Goal: Information Seeking & Learning: Learn about a topic

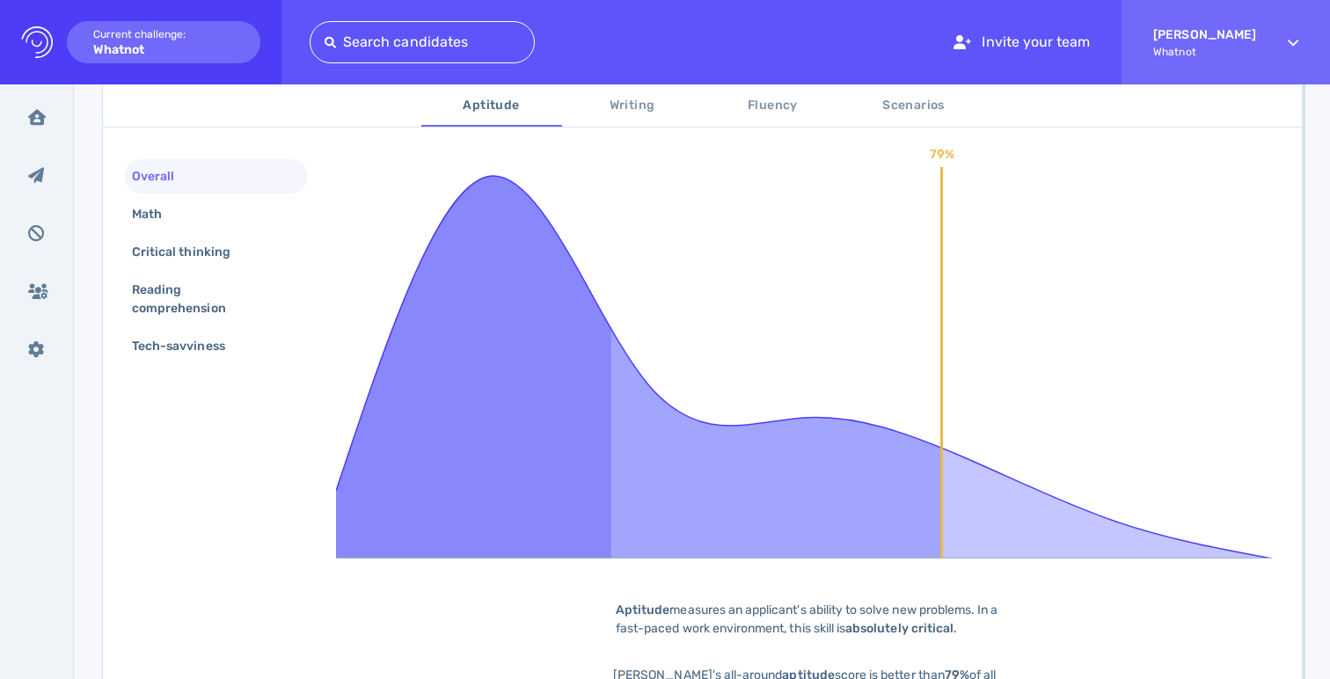
scroll to position [339, 0]
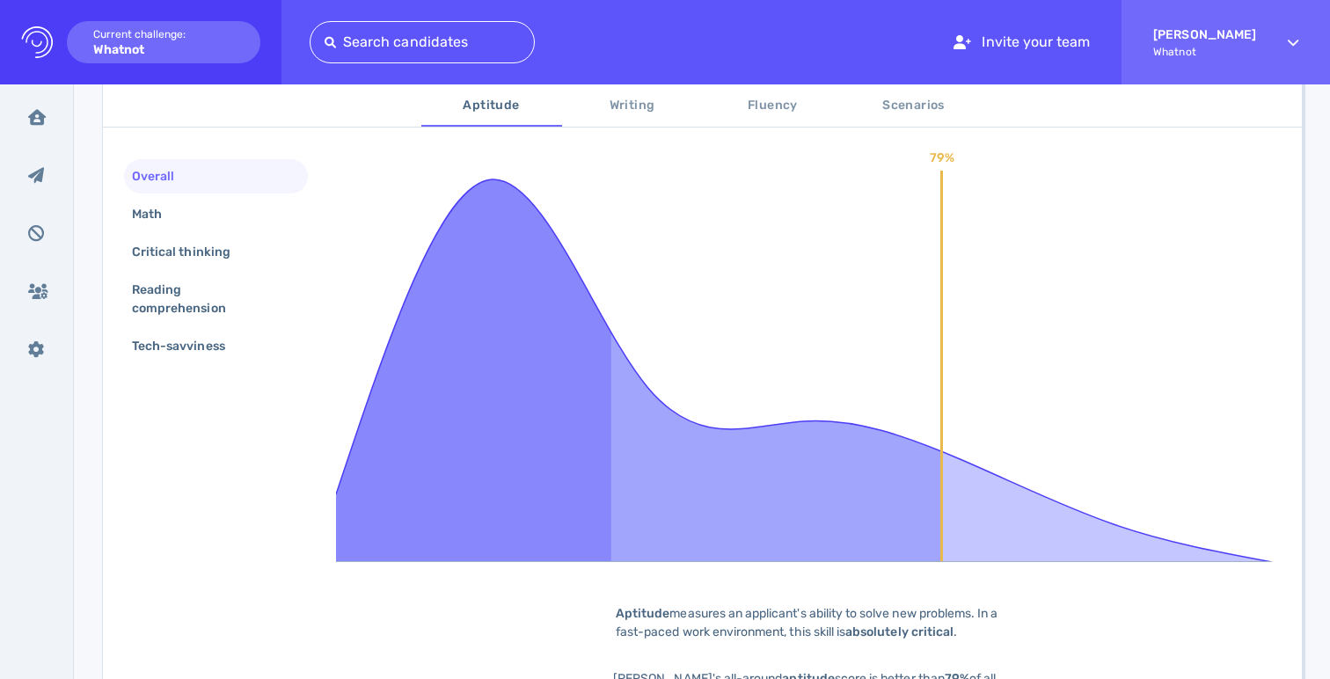
click at [176, 232] on div "Overall Math Critical thinking Reading comprehension Tech-savviness" at bounding box center [216, 263] width 184 height 208
click at [184, 215] on div "Math" at bounding box center [216, 214] width 184 height 34
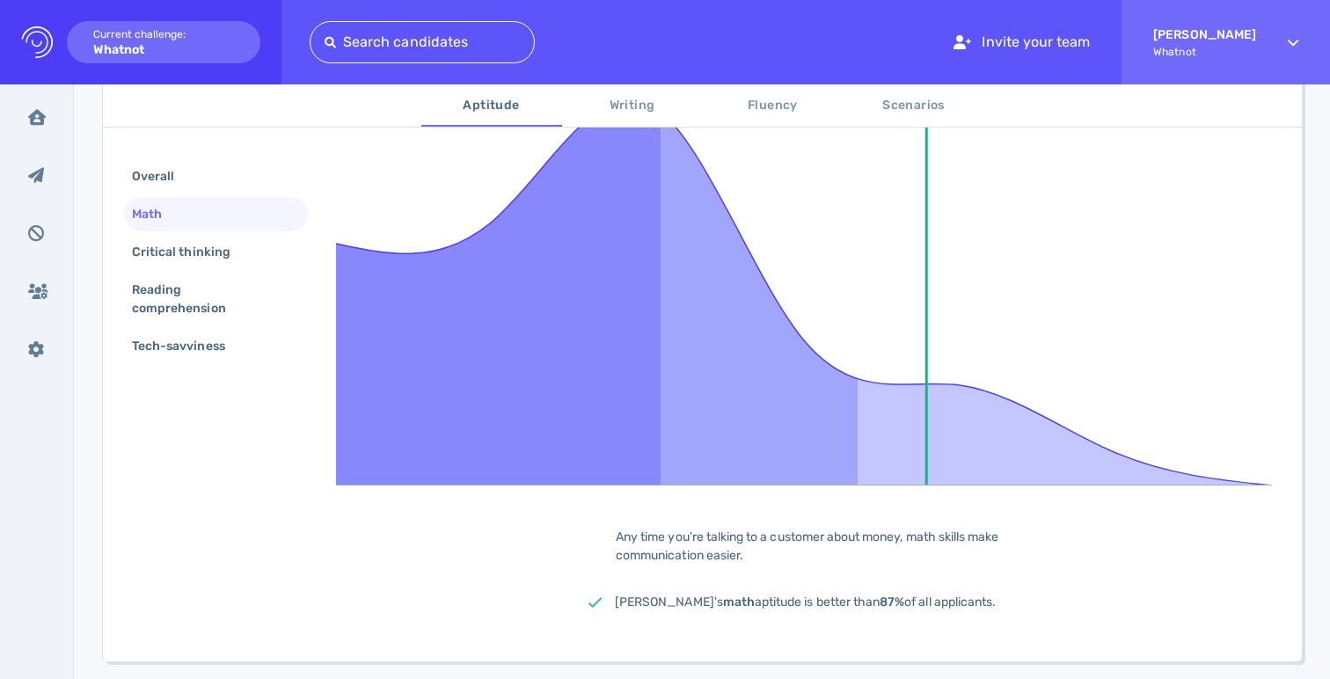
scroll to position [468, 0]
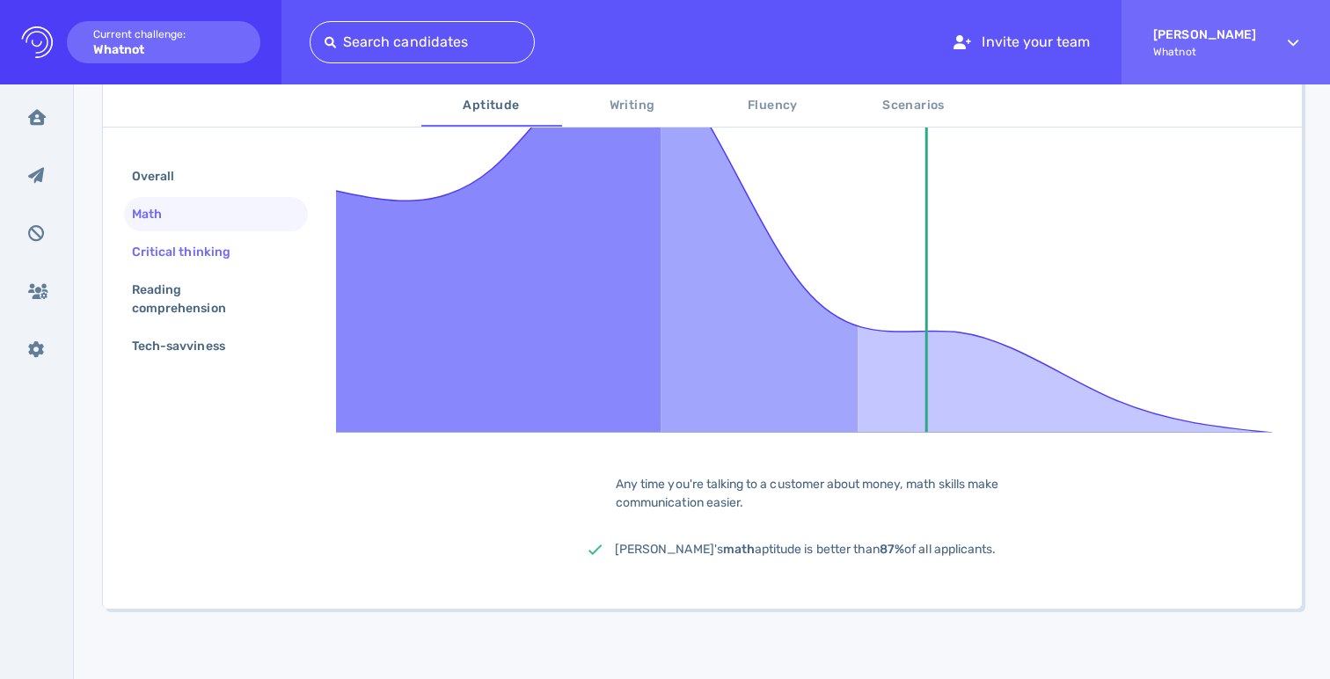
click at [180, 239] on div "Critical thinking" at bounding box center [189, 252] width 123 height 26
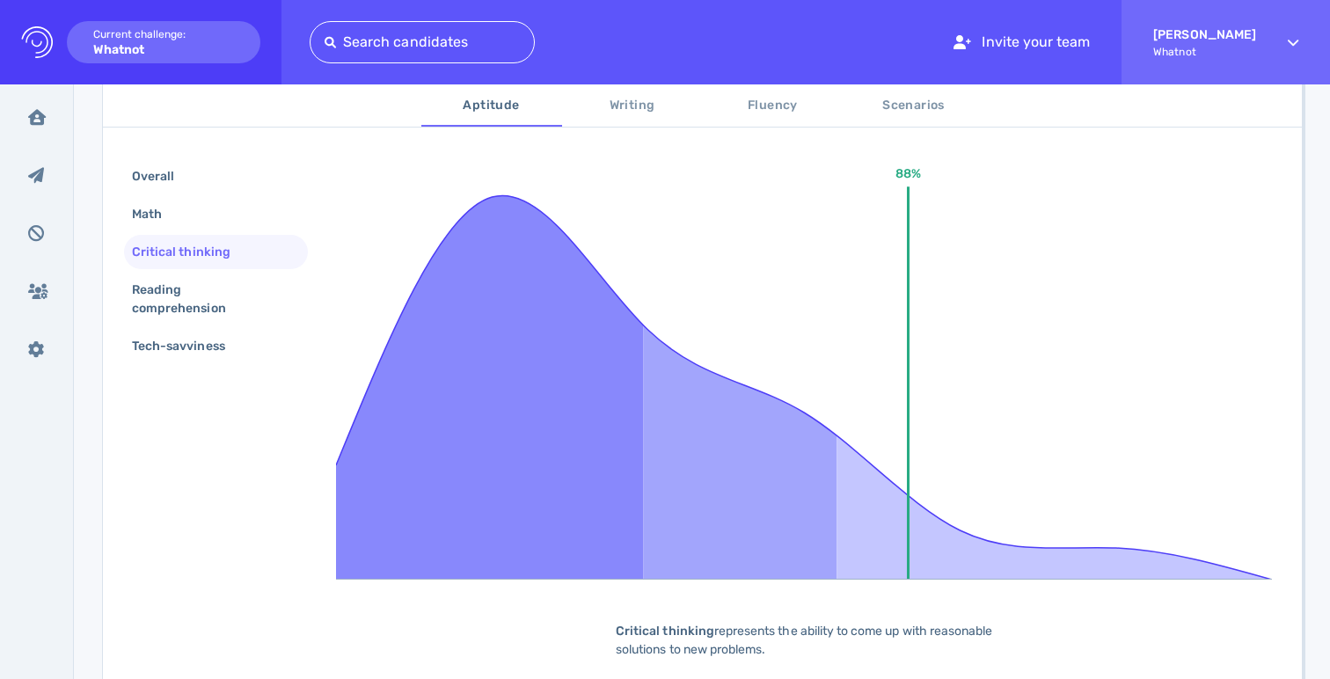
scroll to position [282, 0]
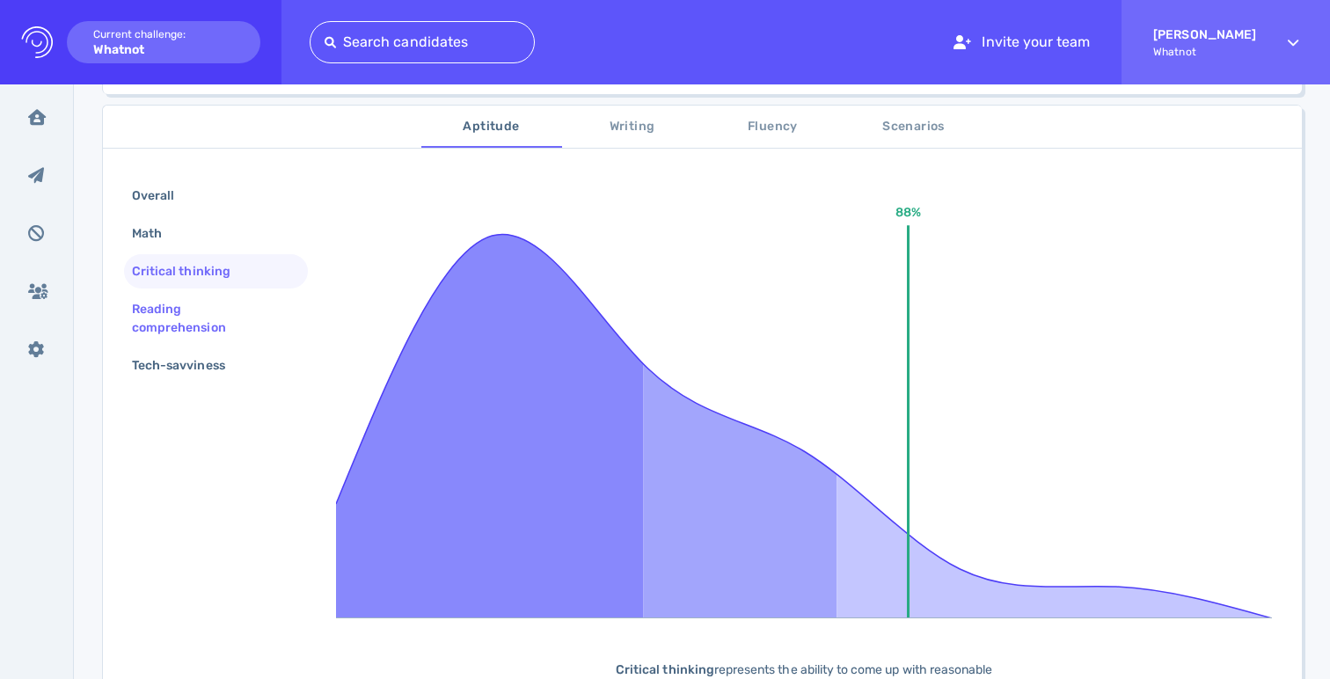
click at [192, 327] on div "Reading comprehension" at bounding box center [208, 318] width 161 height 44
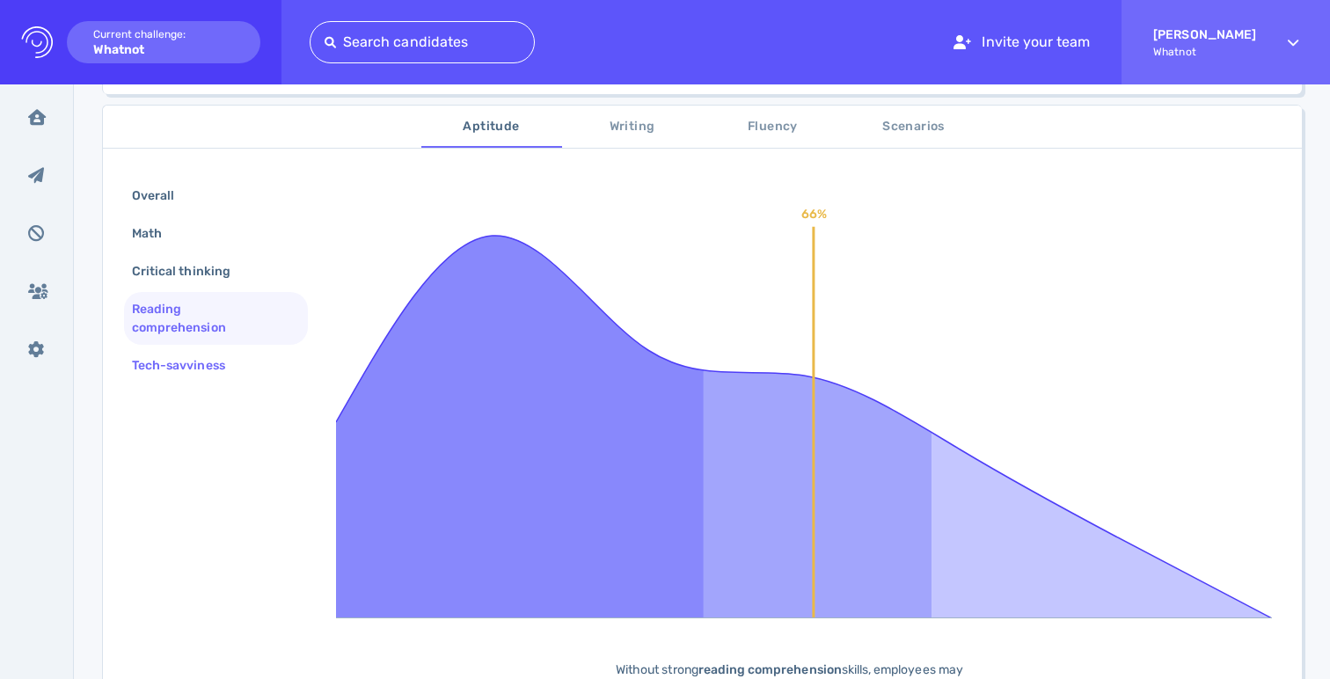
click at [200, 368] on div "Tech-savviness" at bounding box center [187, 366] width 118 height 26
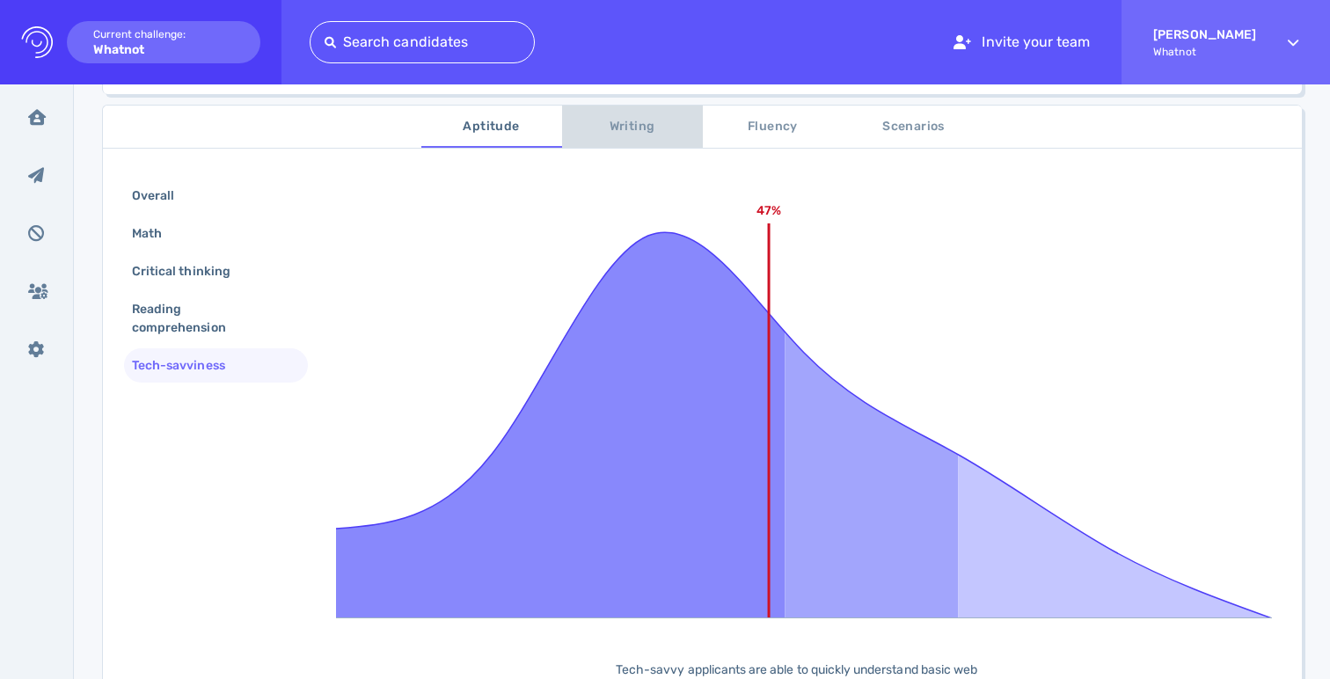
drag, startPoint x: 622, startPoint y: 125, endPoint x: 583, endPoint y: 146, distance: 44.1
click at [622, 125] on span "Writing" at bounding box center [632, 127] width 120 height 22
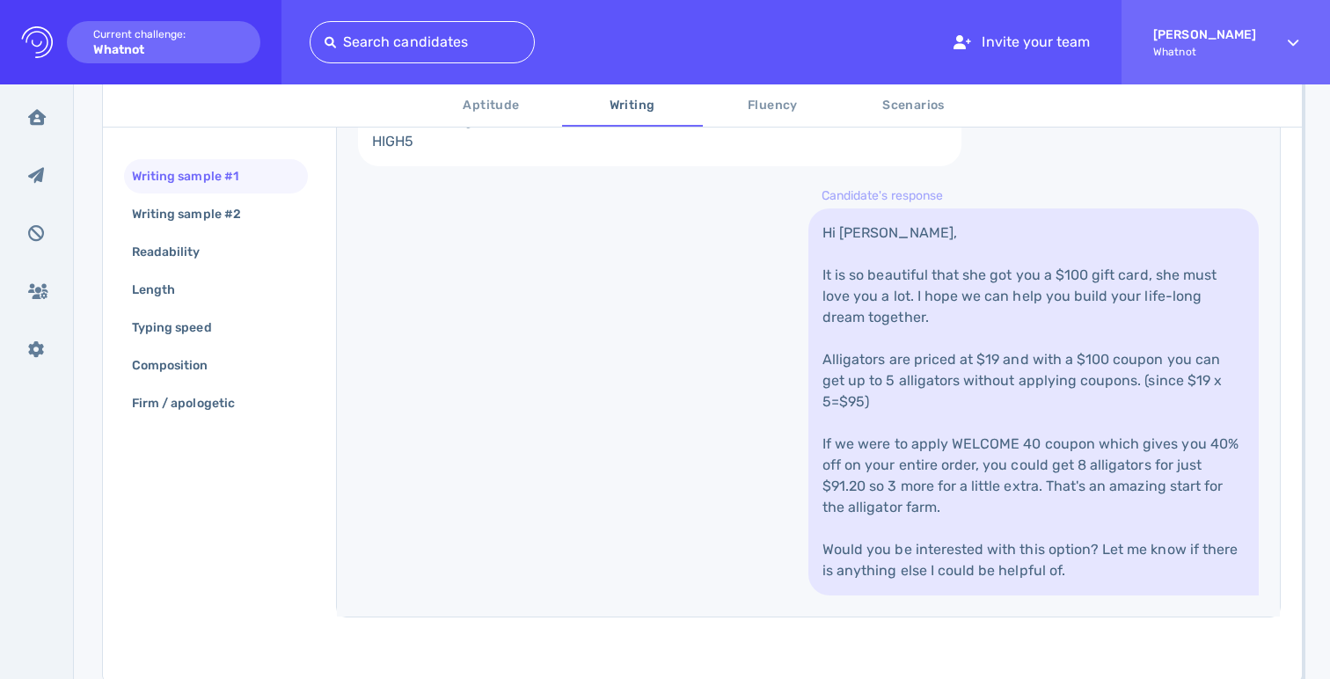
scroll to position [696, 0]
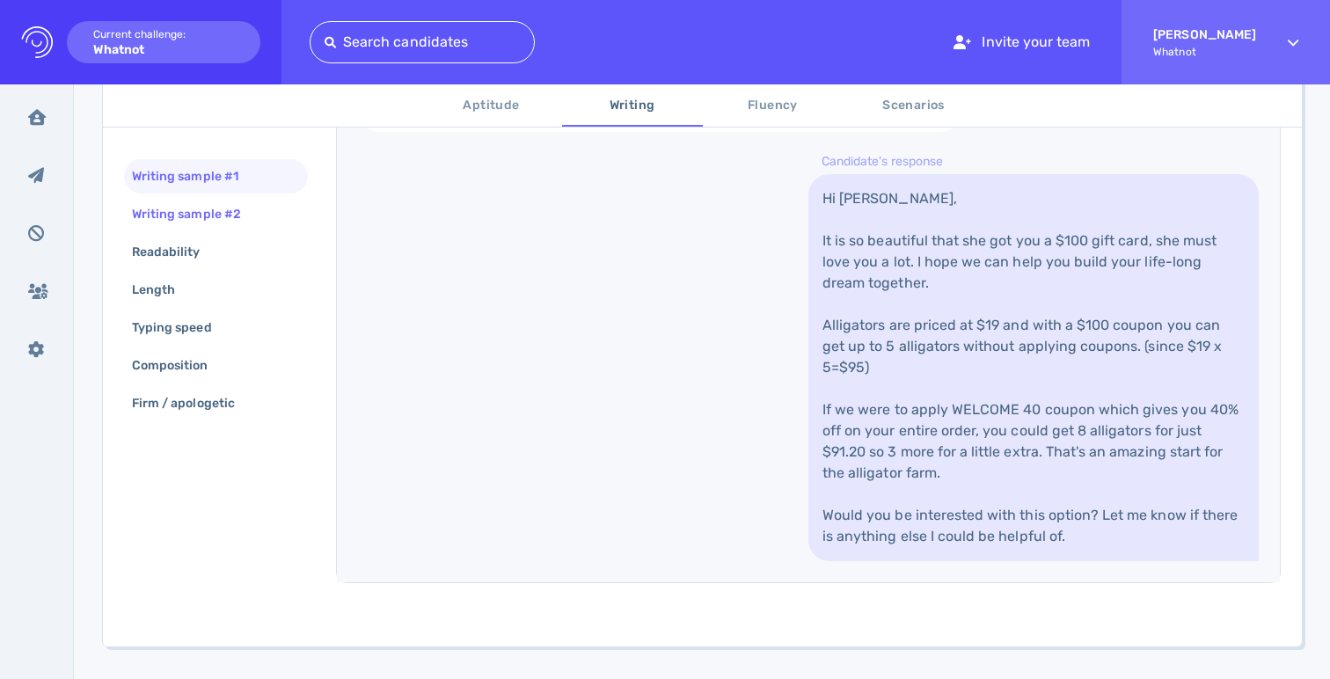
click at [179, 217] on div "Writing sample #2" at bounding box center [195, 214] width 134 height 26
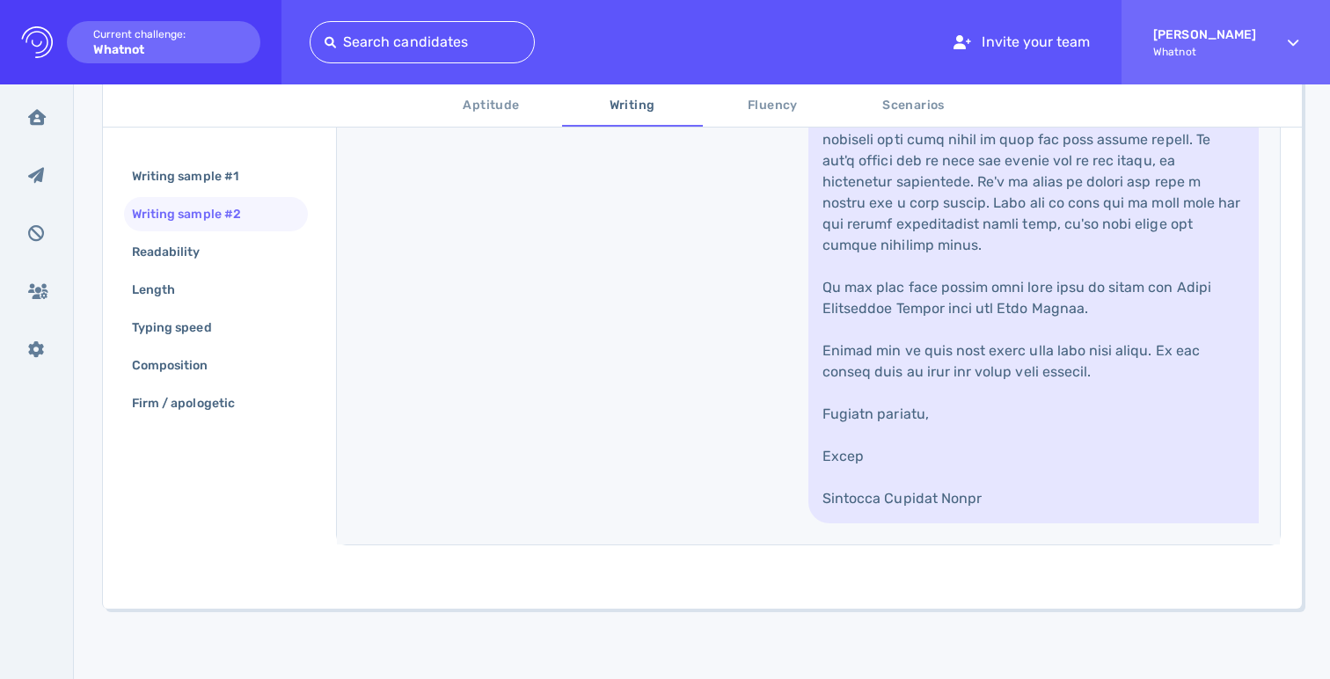
scroll to position [0, 0]
click at [226, 164] on div "Writing sample #1" at bounding box center [193, 177] width 131 height 26
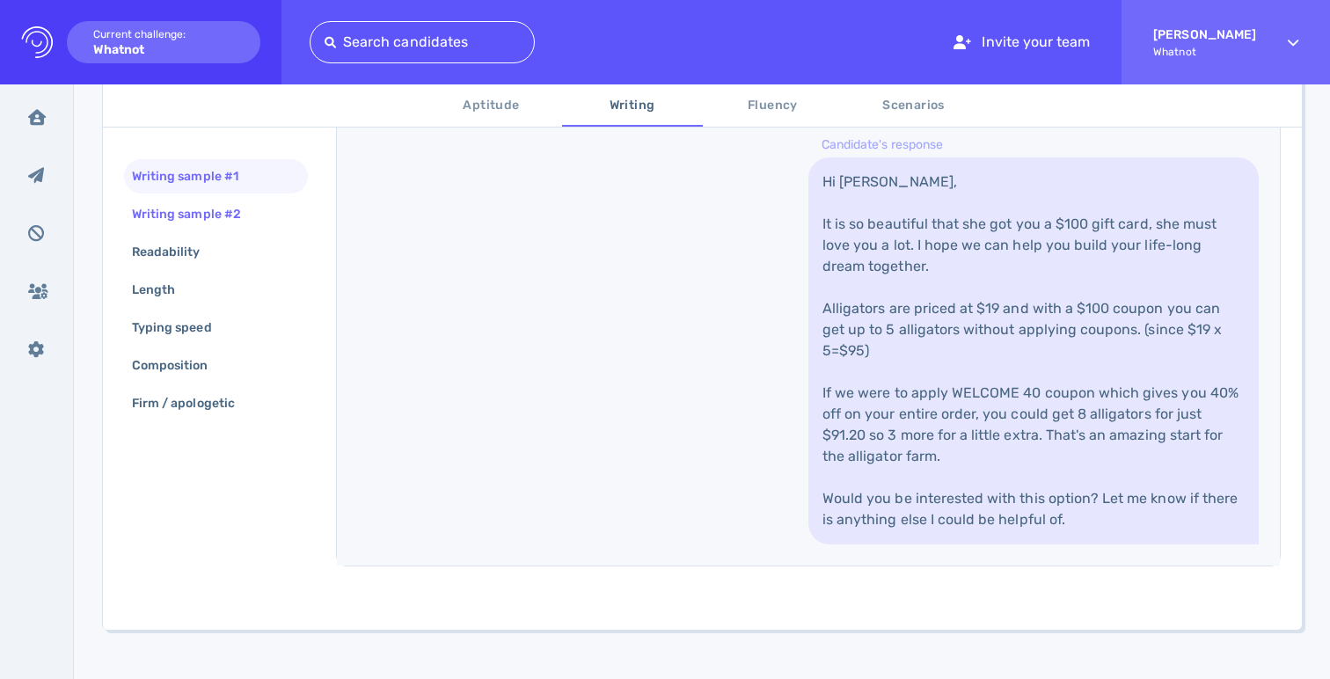
click at [190, 212] on div "Writing sample #2" at bounding box center [195, 214] width 134 height 26
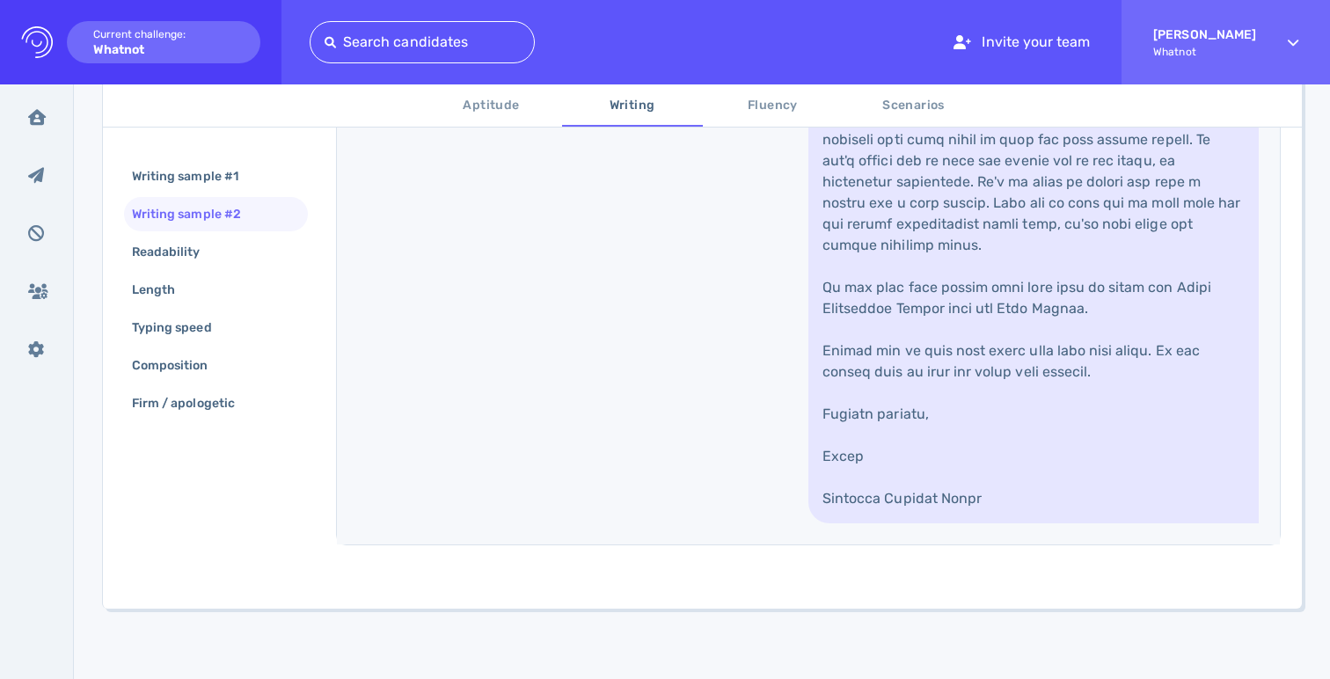
scroll to position [1242, 0]
click at [180, 254] on div "Readability" at bounding box center [174, 252] width 93 height 26
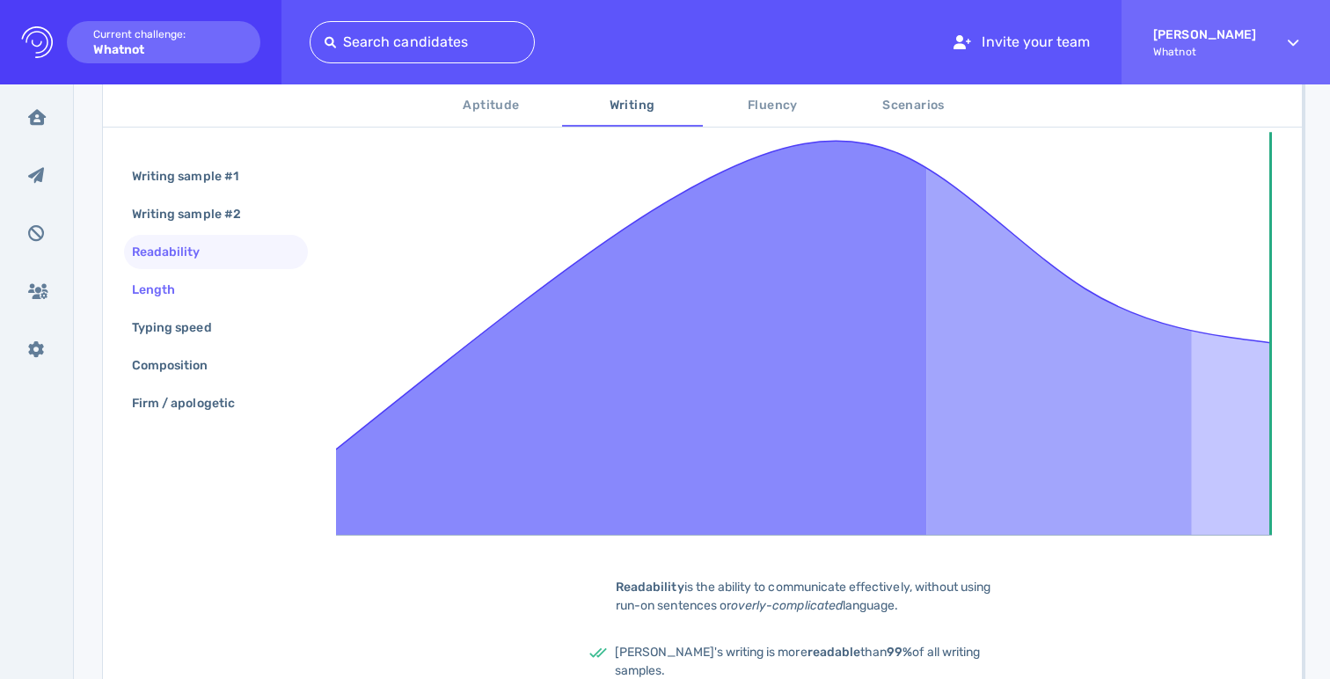
scroll to position [370, 0]
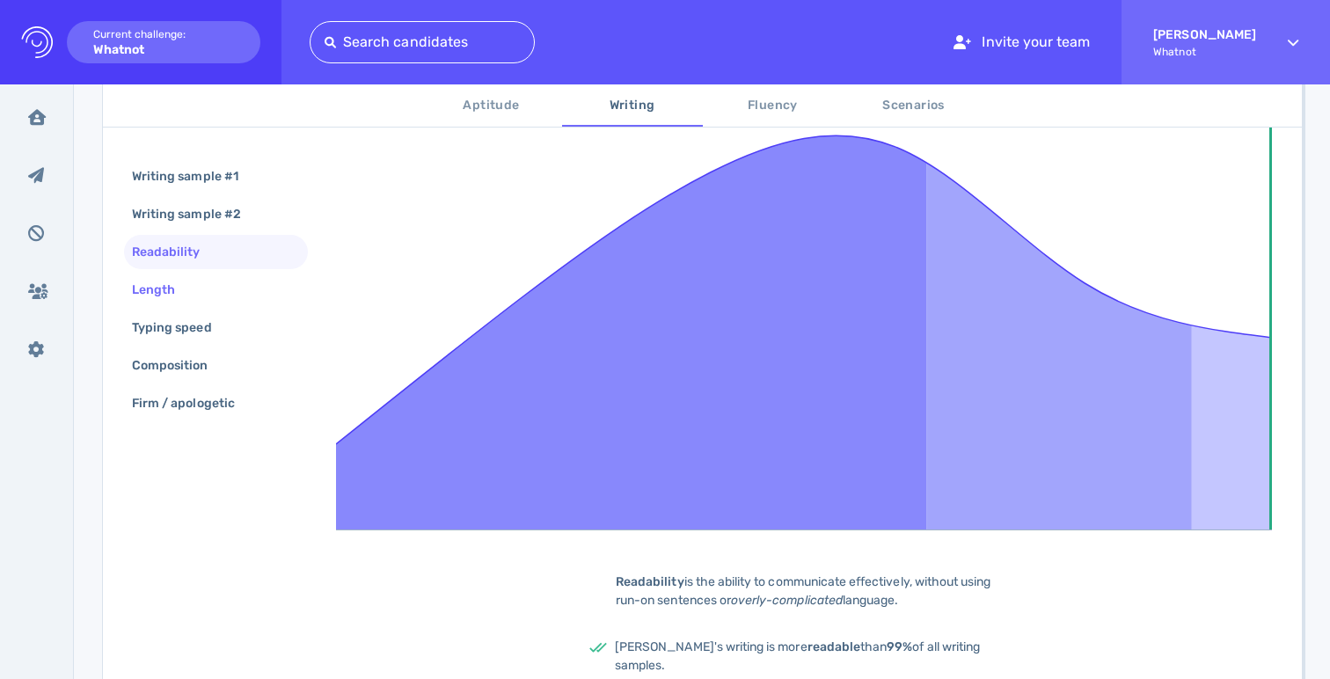
click at [158, 288] on div "Length" at bounding box center [162, 290] width 68 height 26
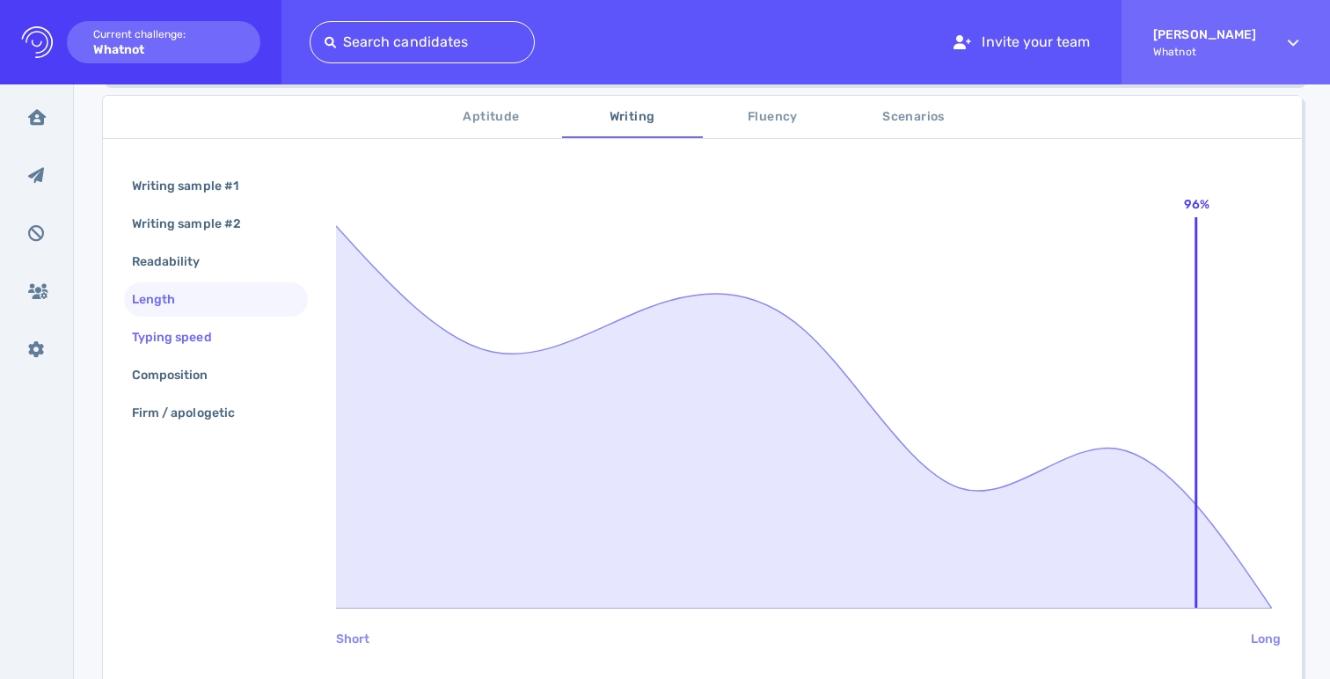
click at [164, 335] on div "Typing speed" at bounding box center [180, 337] width 105 height 26
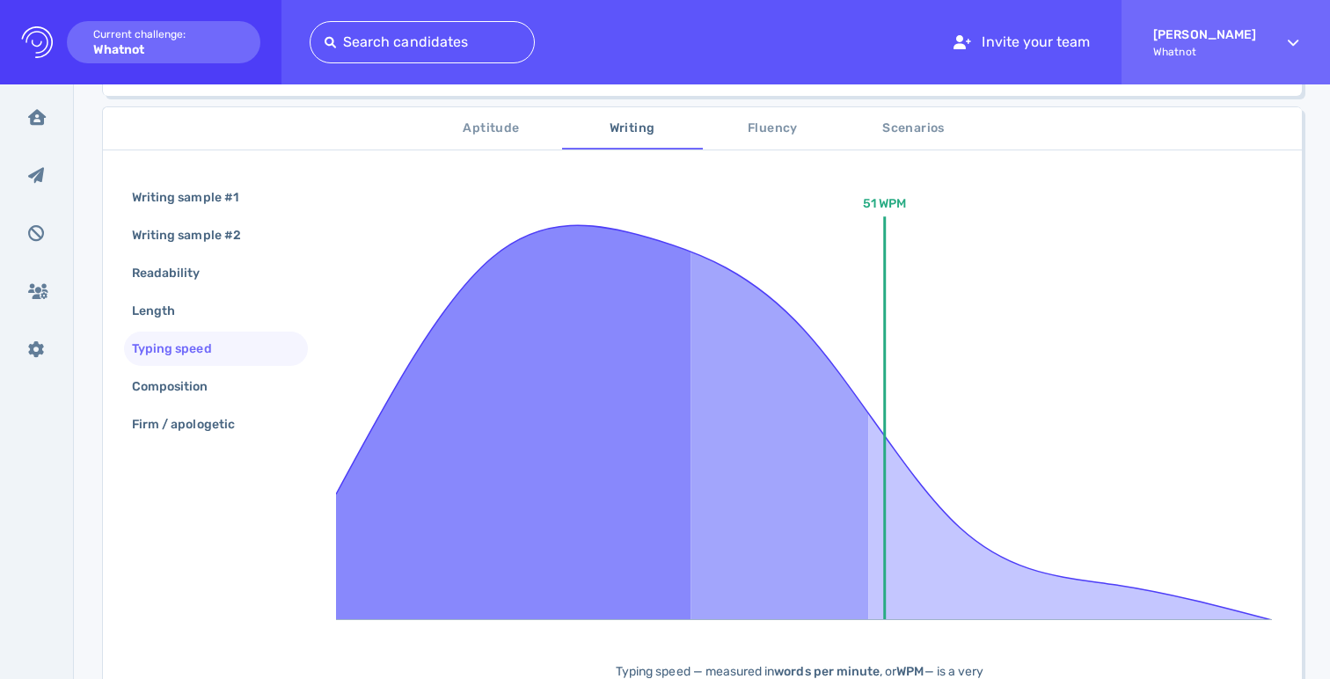
click at [172, 368] on div "Writing sample #1 Writing sample #2 Readability Length Typing speed Composition…" at bounding box center [216, 312] width 184 height 265
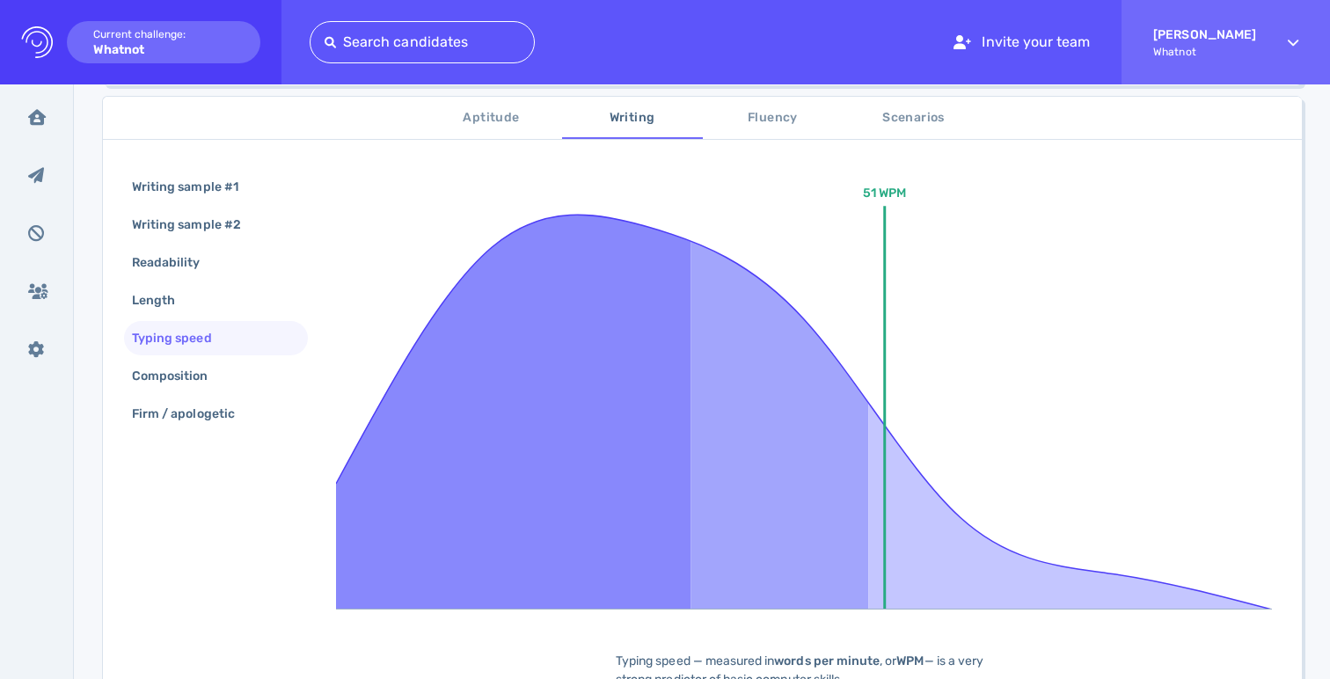
click at [172, 368] on div "Composition" at bounding box center [178, 376] width 101 height 26
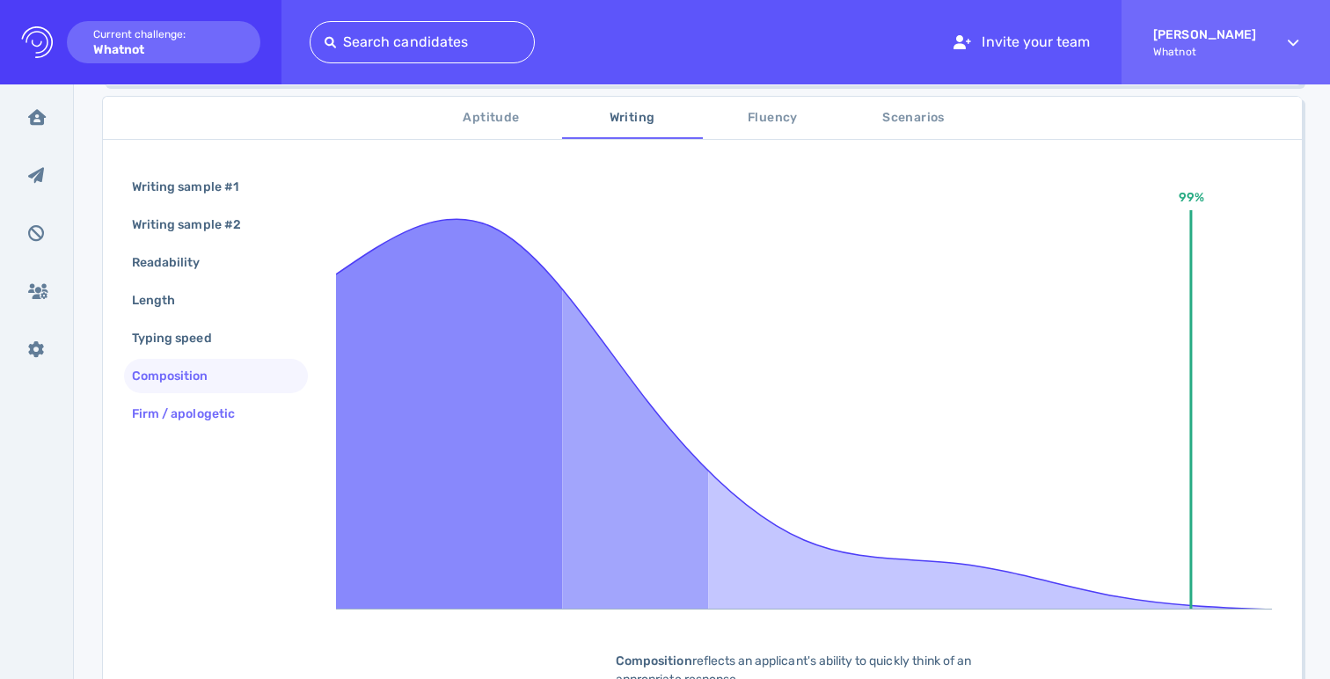
click at [197, 408] on div "Firm / apologetic" at bounding box center [192, 414] width 128 height 26
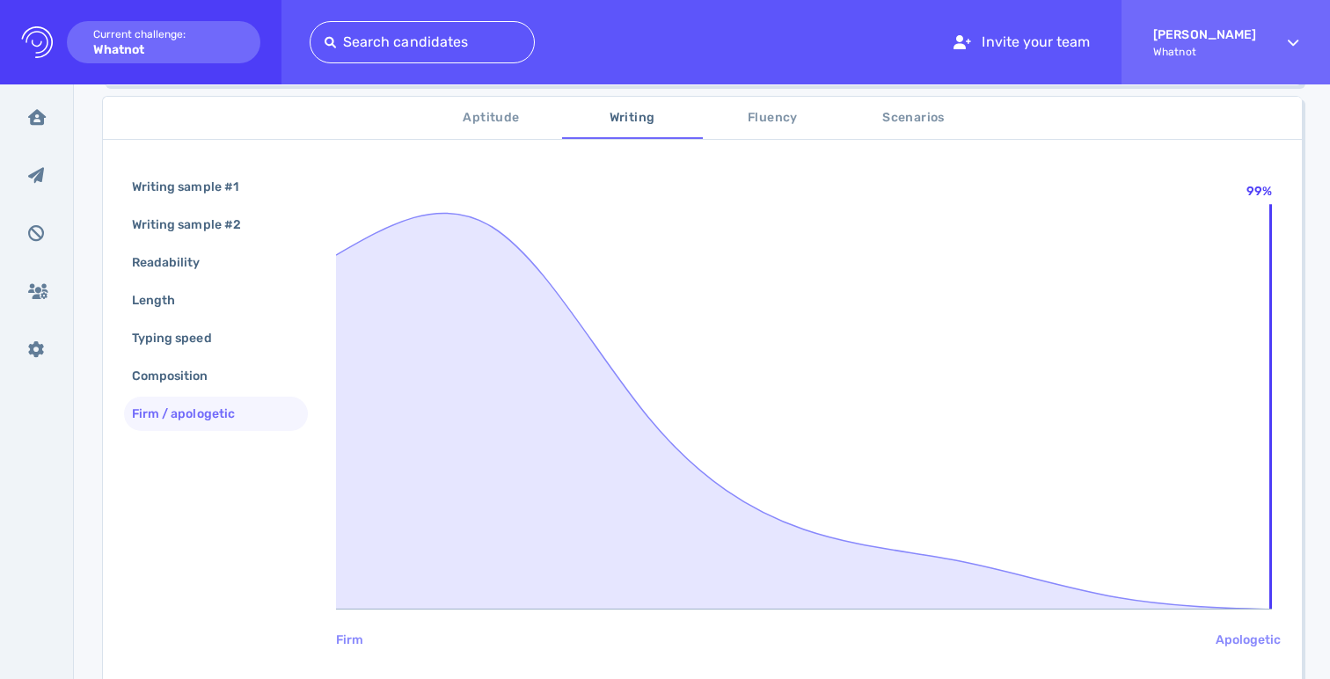
click at [791, 123] on span "Fluency" at bounding box center [773, 118] width 120 height 22
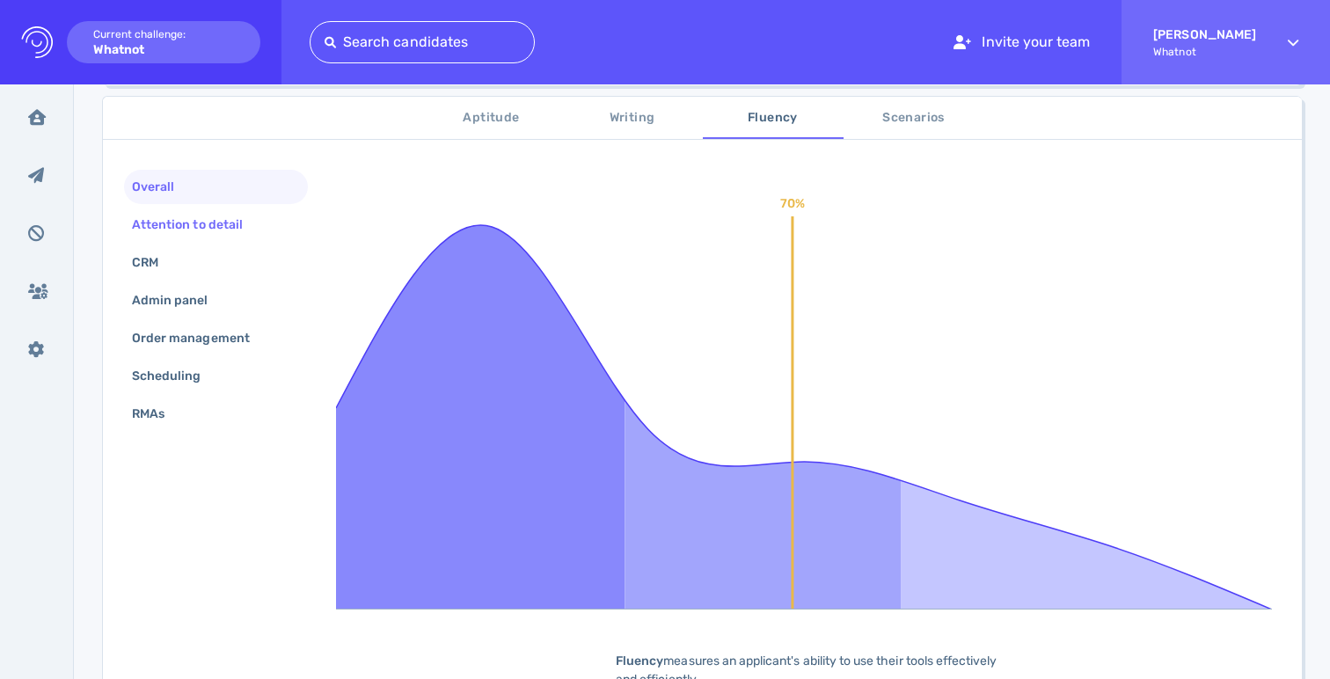
click at [179, 222] on div "Attention to detail" at bounding box center [195, 225] width 135 height 26
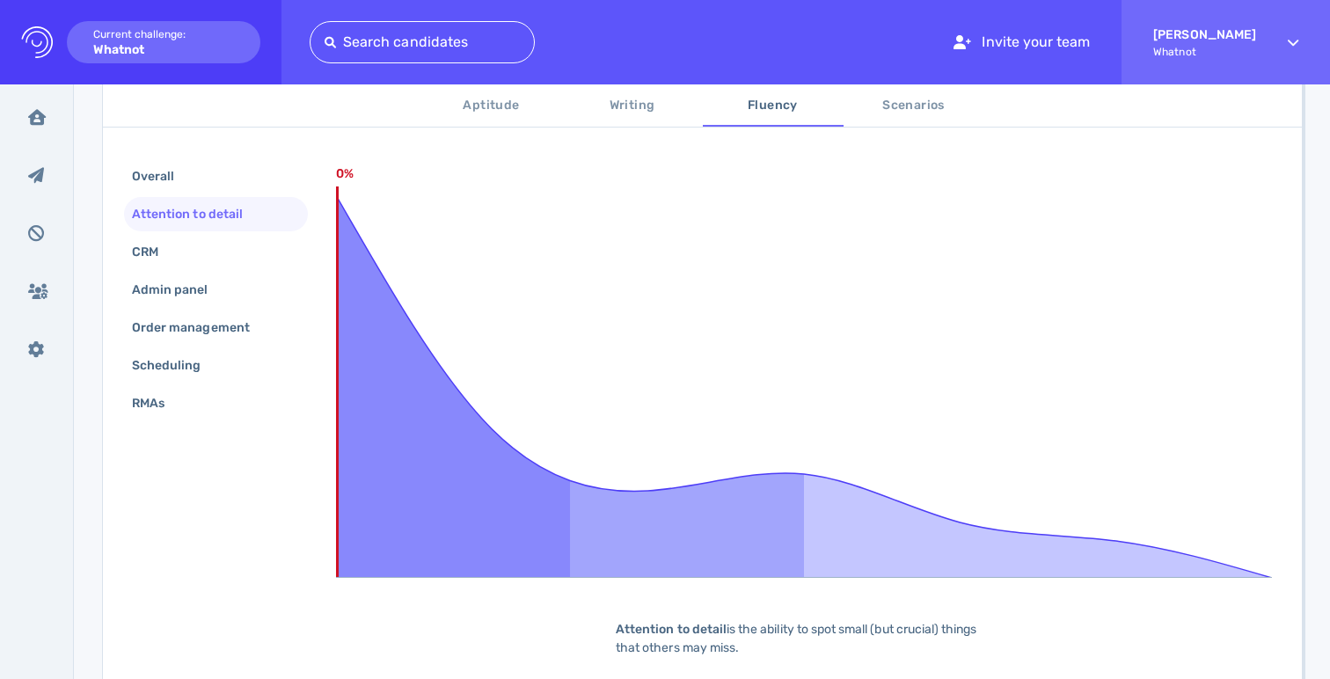
scroll to position [328, 0]
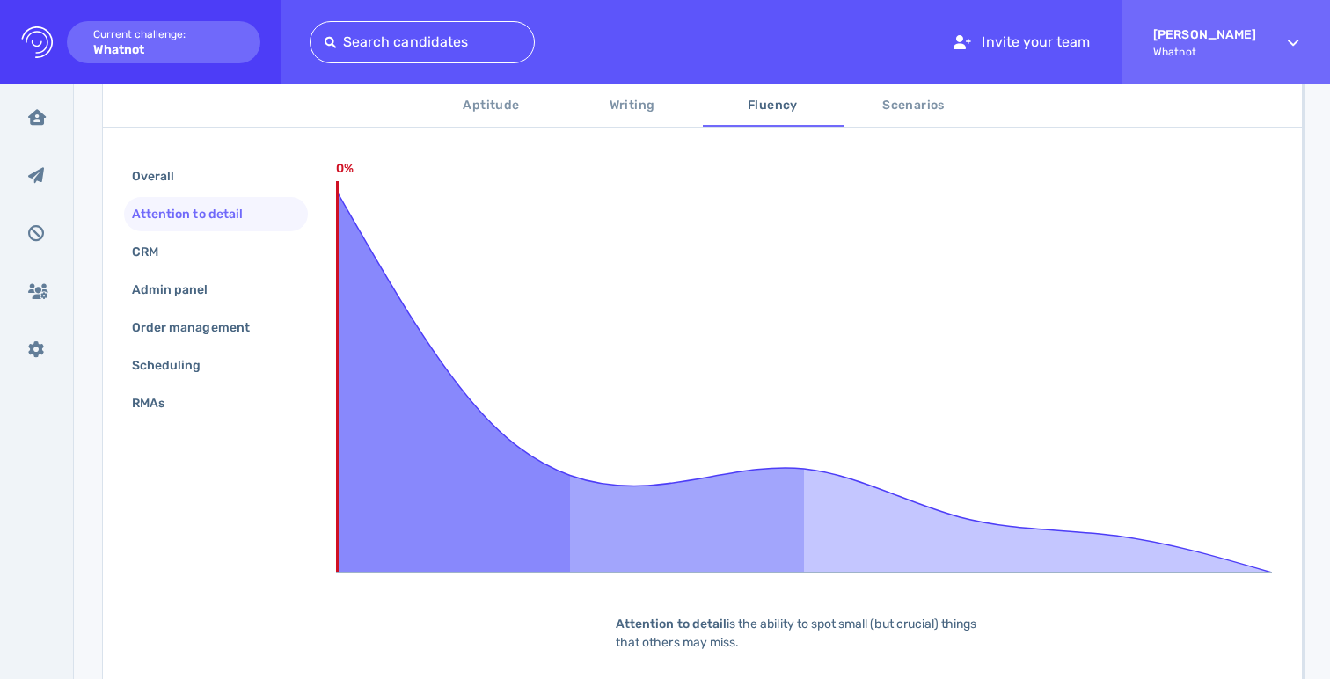
click at [150, 253] on div "CRM" at bounding box center [153, 252] width 51 height 26
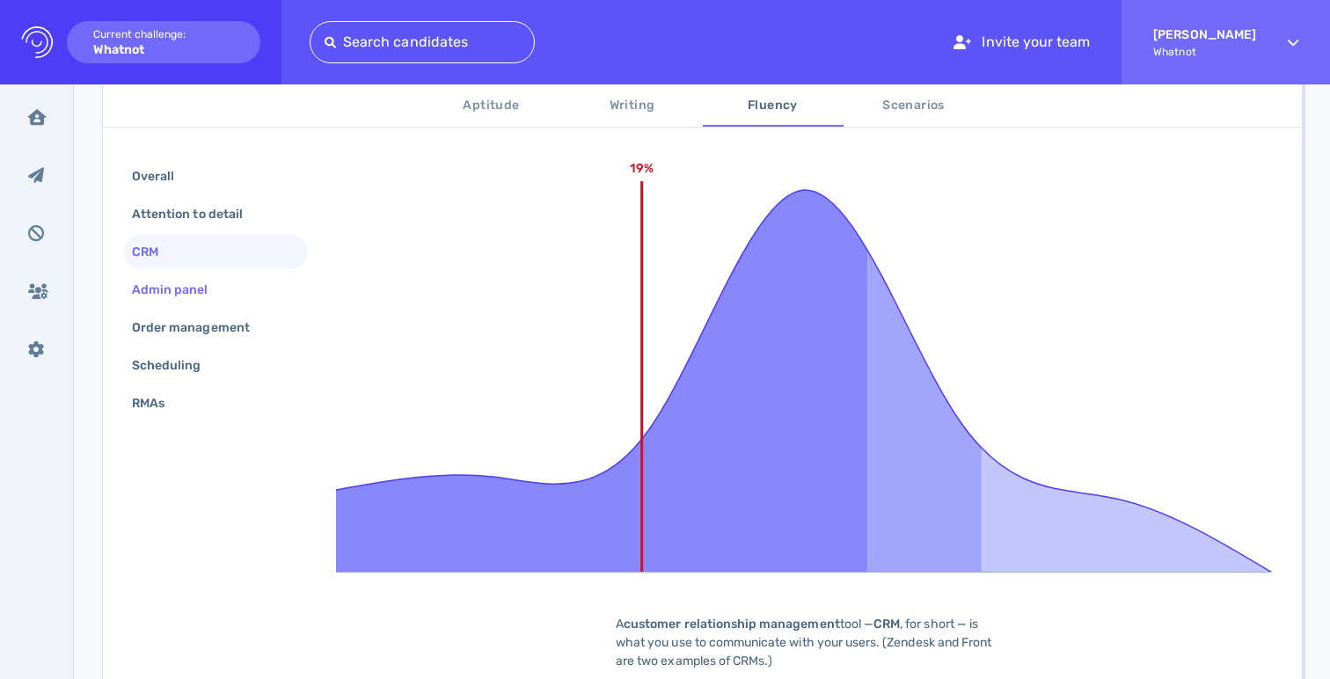
click at [171, 295] on div "Admin panel" at bounding box center [178, 290] width 101 height 26
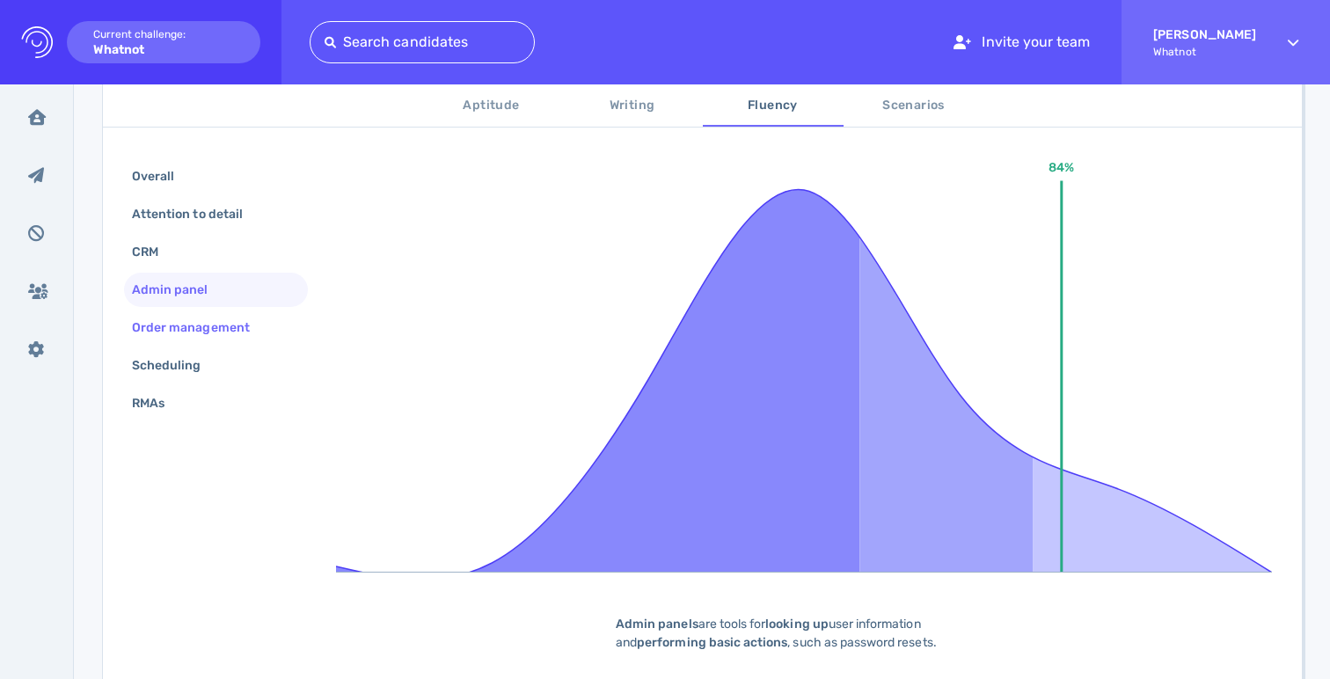
click at [173, 332] on div "Order management" at bounding box center [199, 328] width 142 height 26
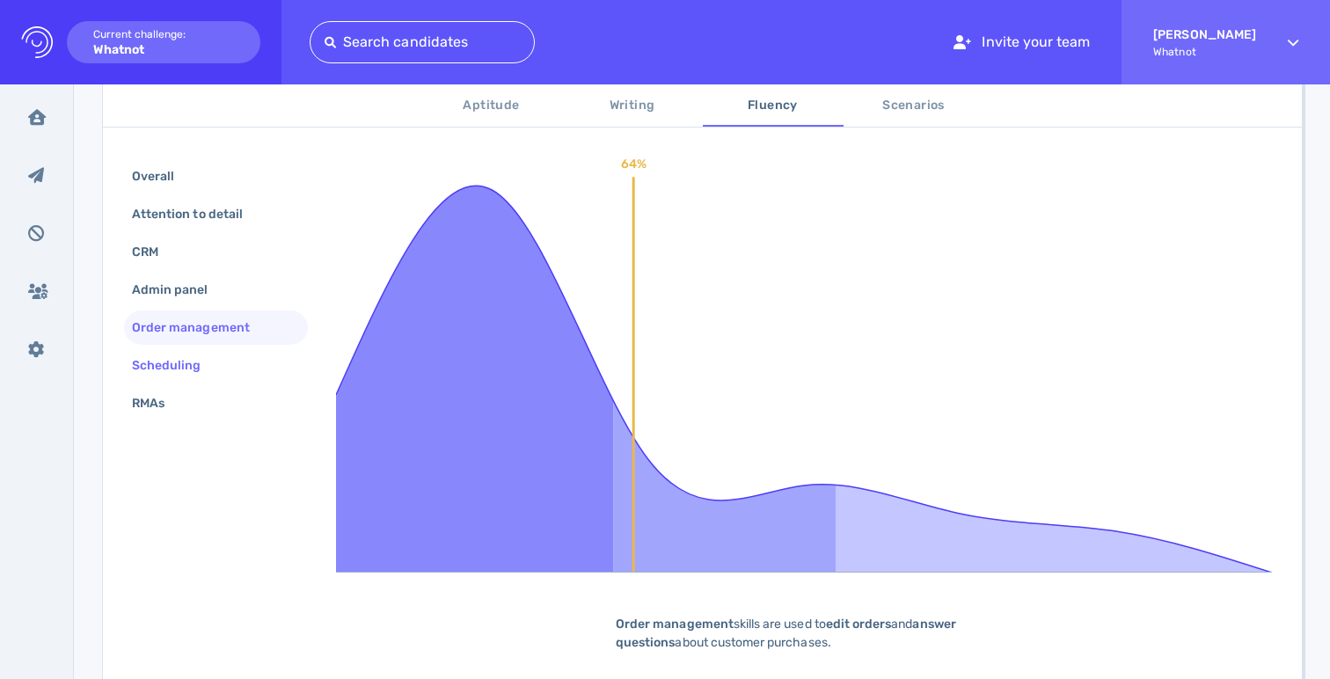
click at [176, 371] on div "Scheduling" at bounding box center [175, 366] width 94 height 26
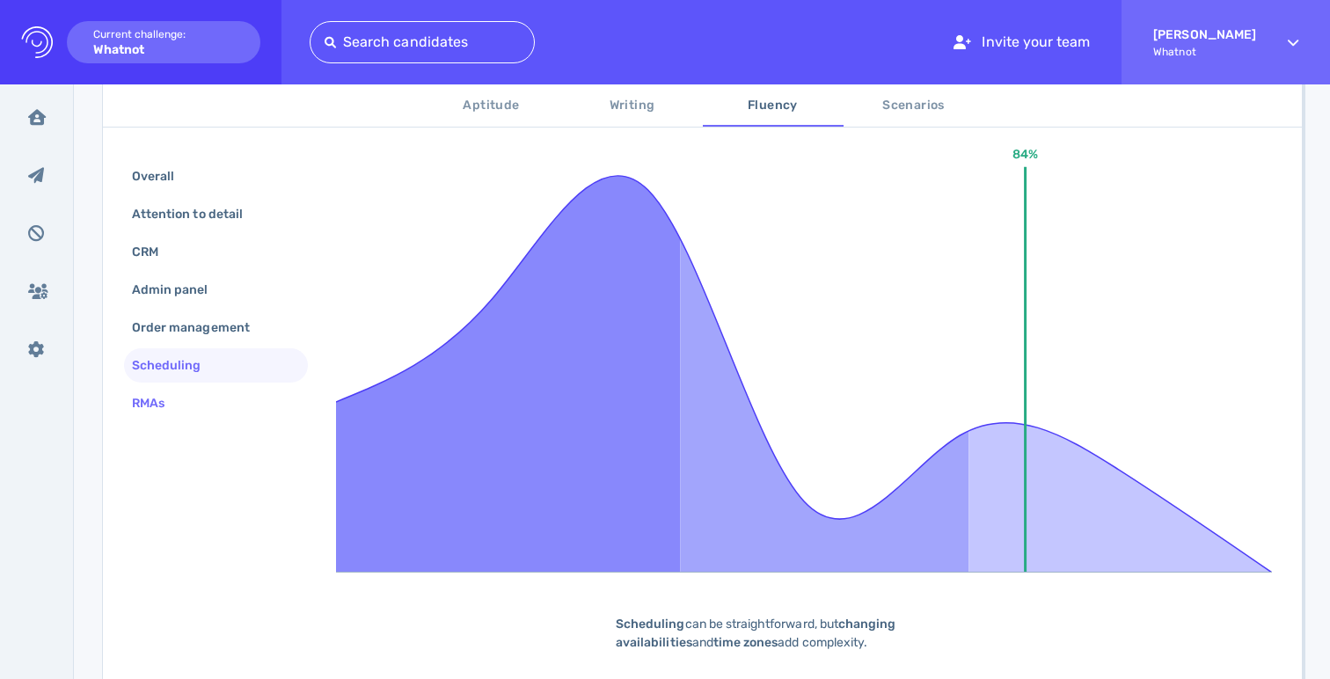
click at [163, 410] on div "RMAs" at bounding box center [156, 403] width 57 height 26
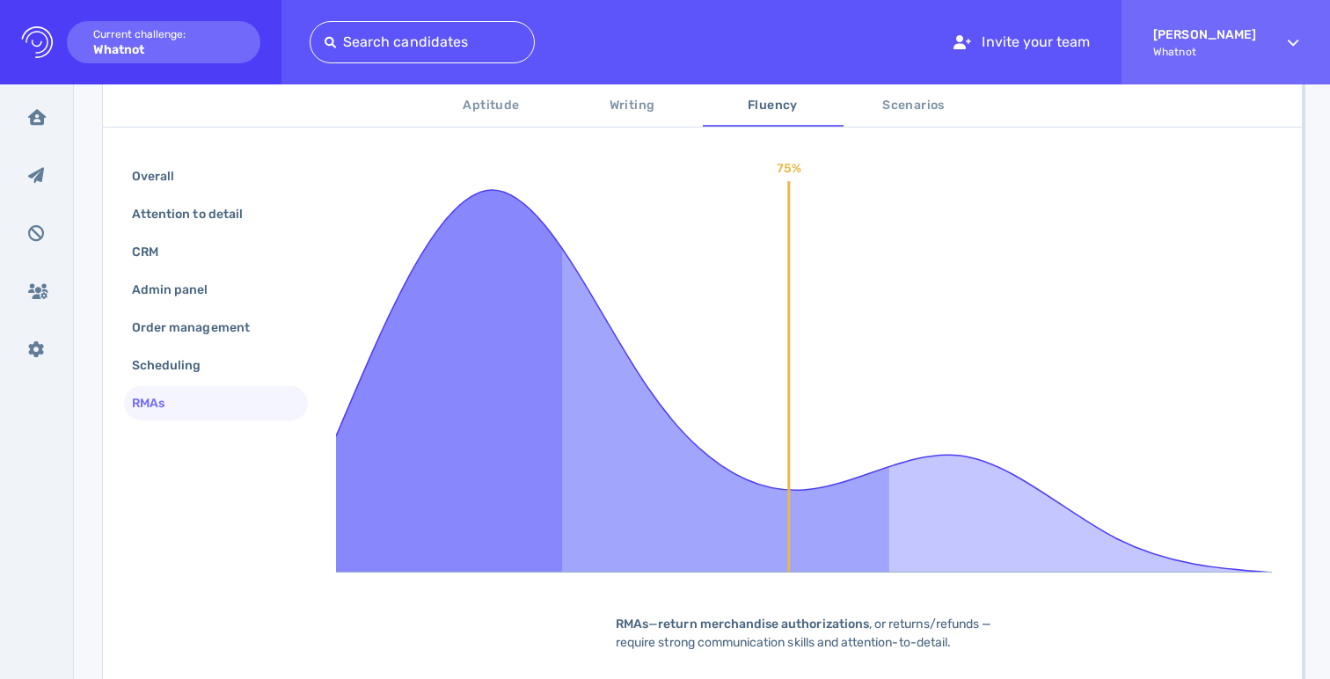
click at [955, 104] on span "Scenarios" at bounding box center [914, 106] width 120 height 22
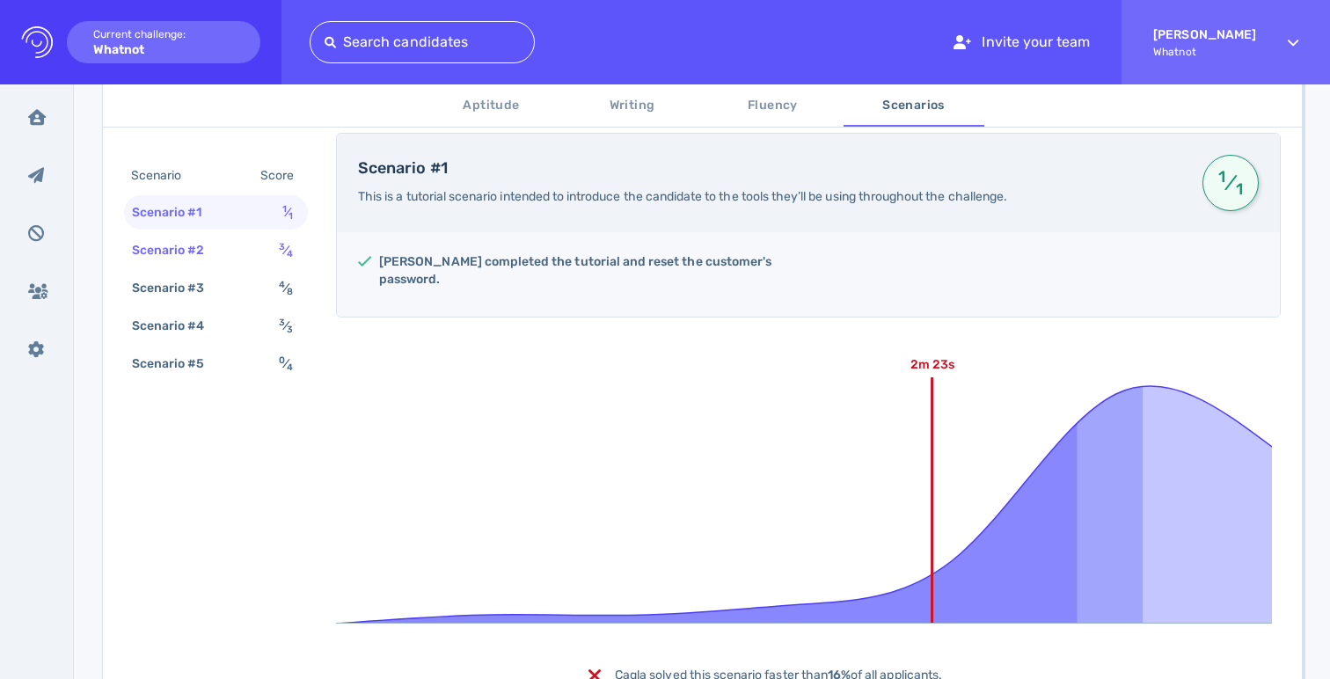
click at [253, 247] on div "Scenario #2 3 ⁄ 4" at bounding box center [216, 250] width 184 height 34
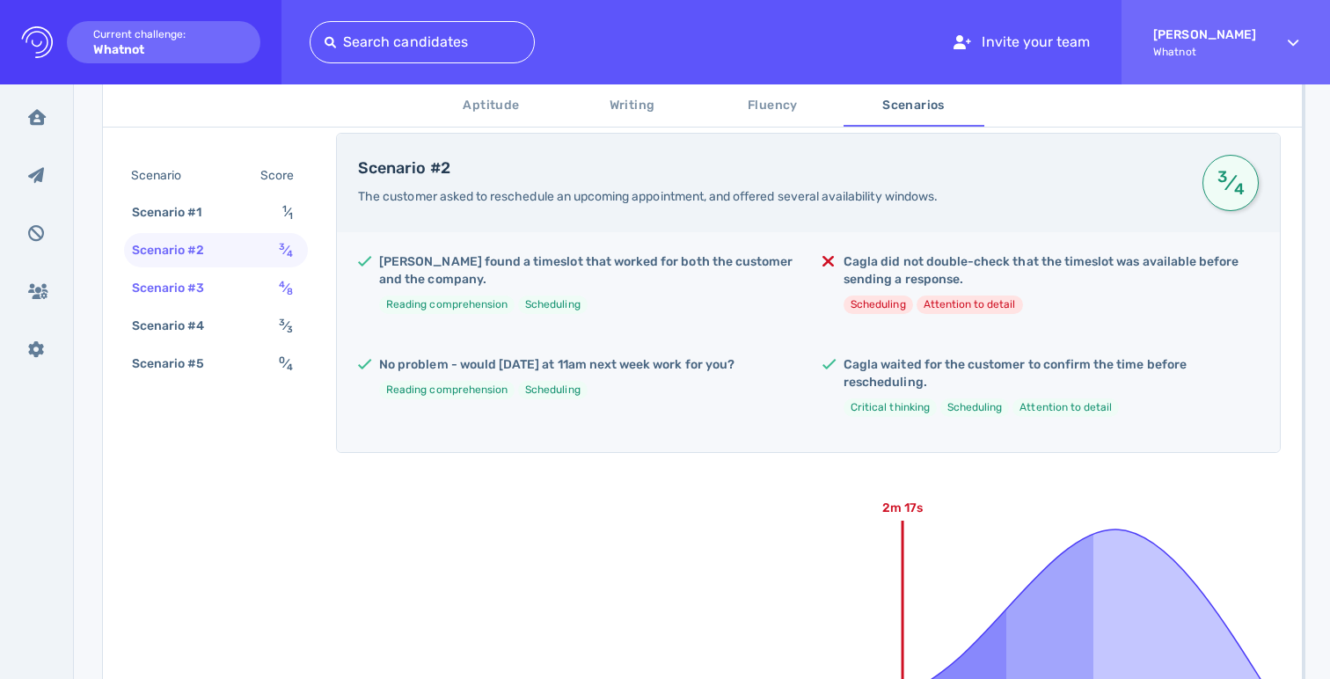
click at [231, 287] on div "Scenario #3 4 ⁄ 8" at bounding box center [216, 288] width 184 height 34
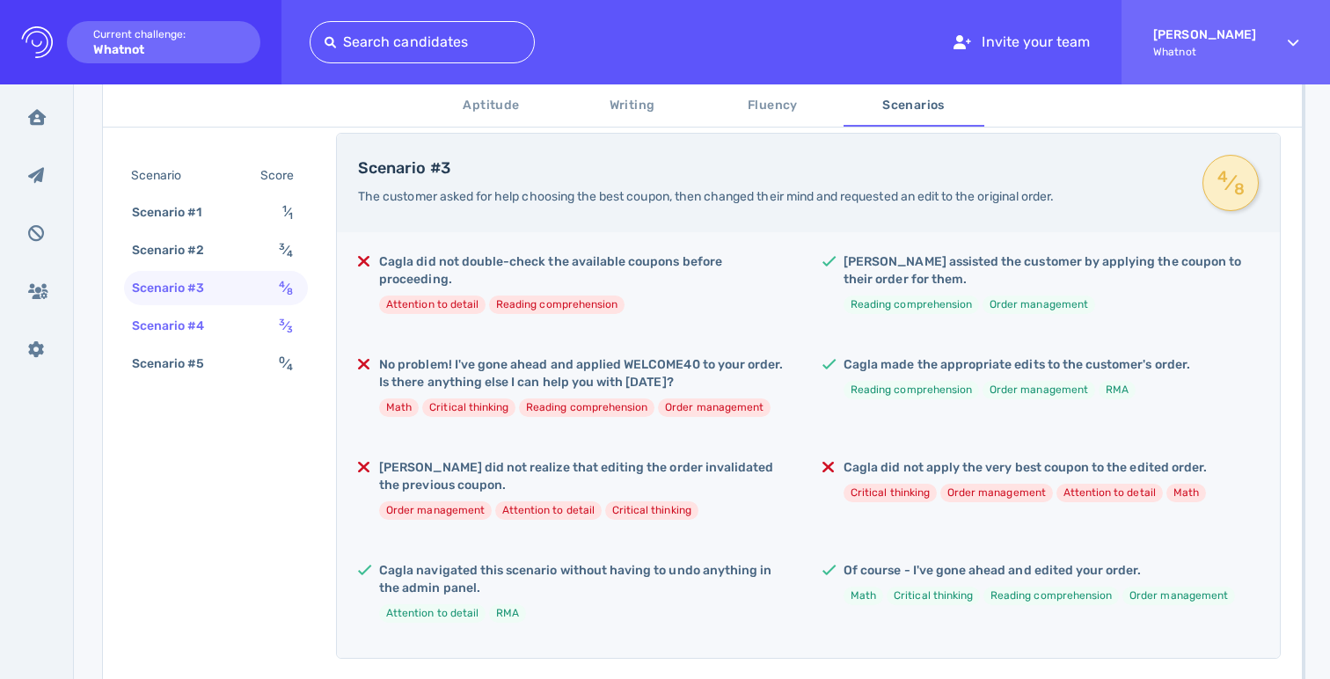
click at [207, 321] on div "Scenario #4" at bounding box center [177, 326] width 98 height 26
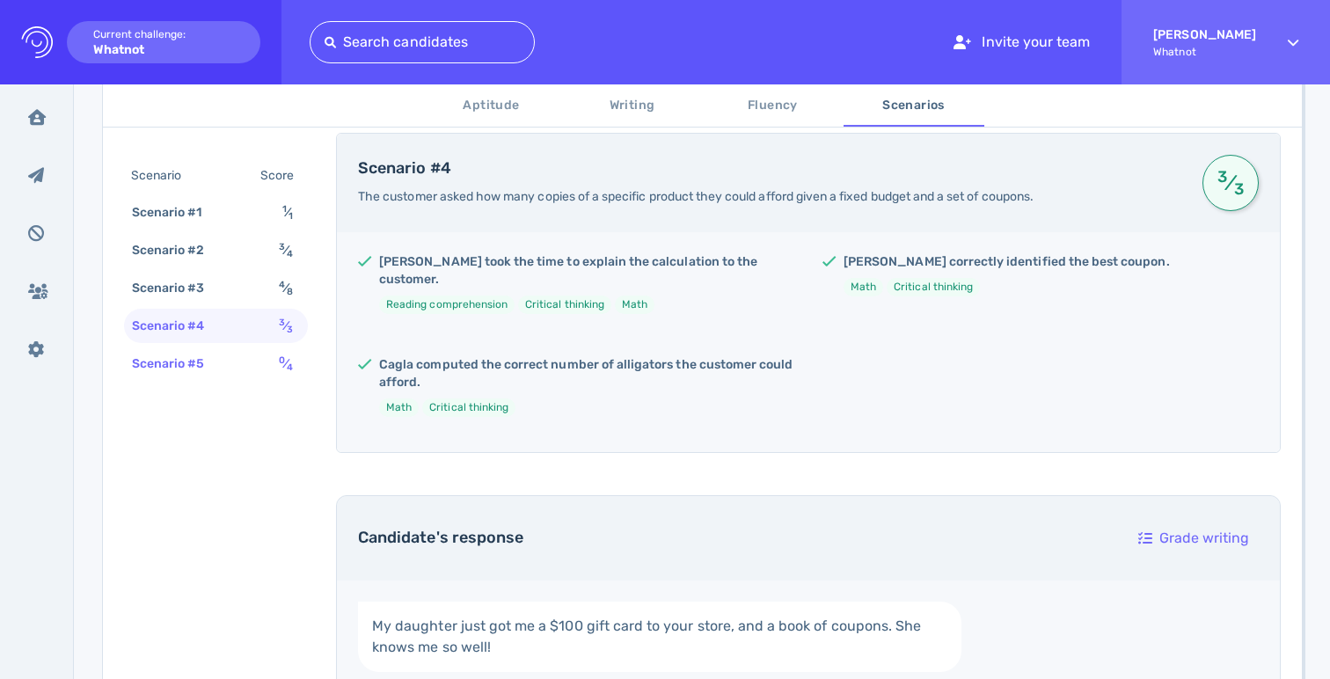
click at [208, 346] on div "Scenario #5 0 ⁄ 4" at bounding box center [216, 363] width 184 height 34
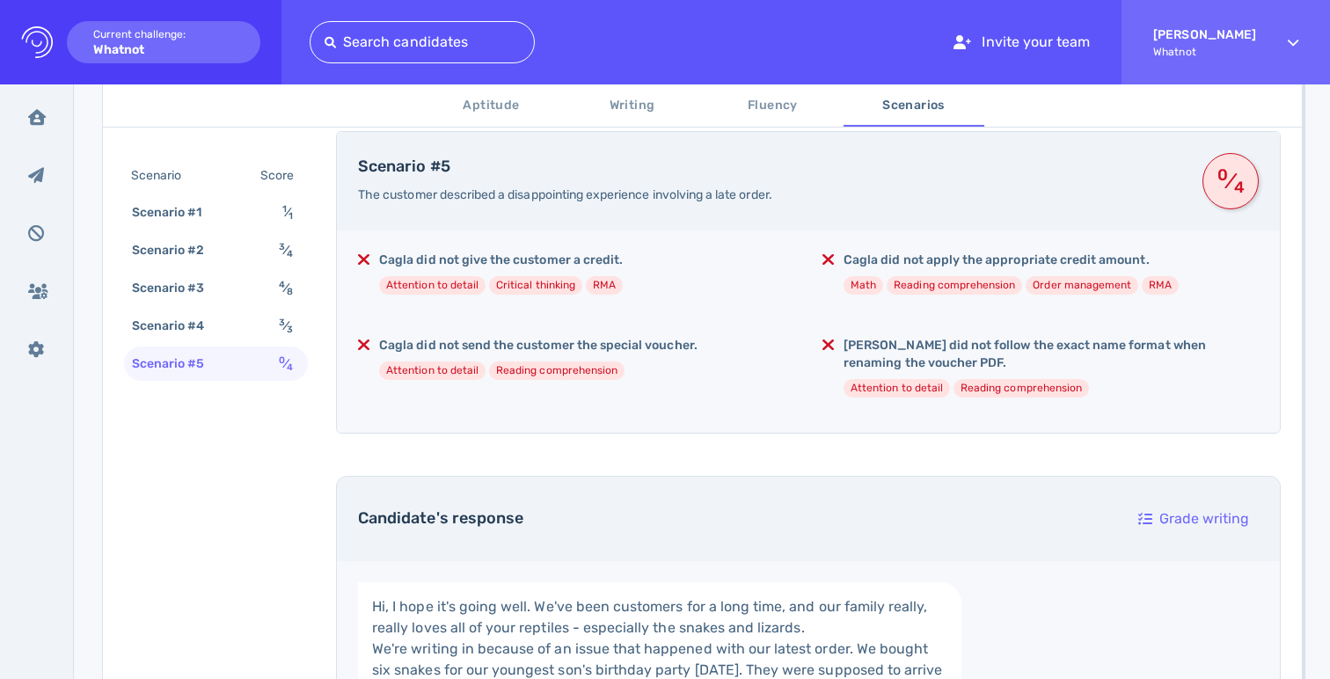
scroll to position [335, 0]
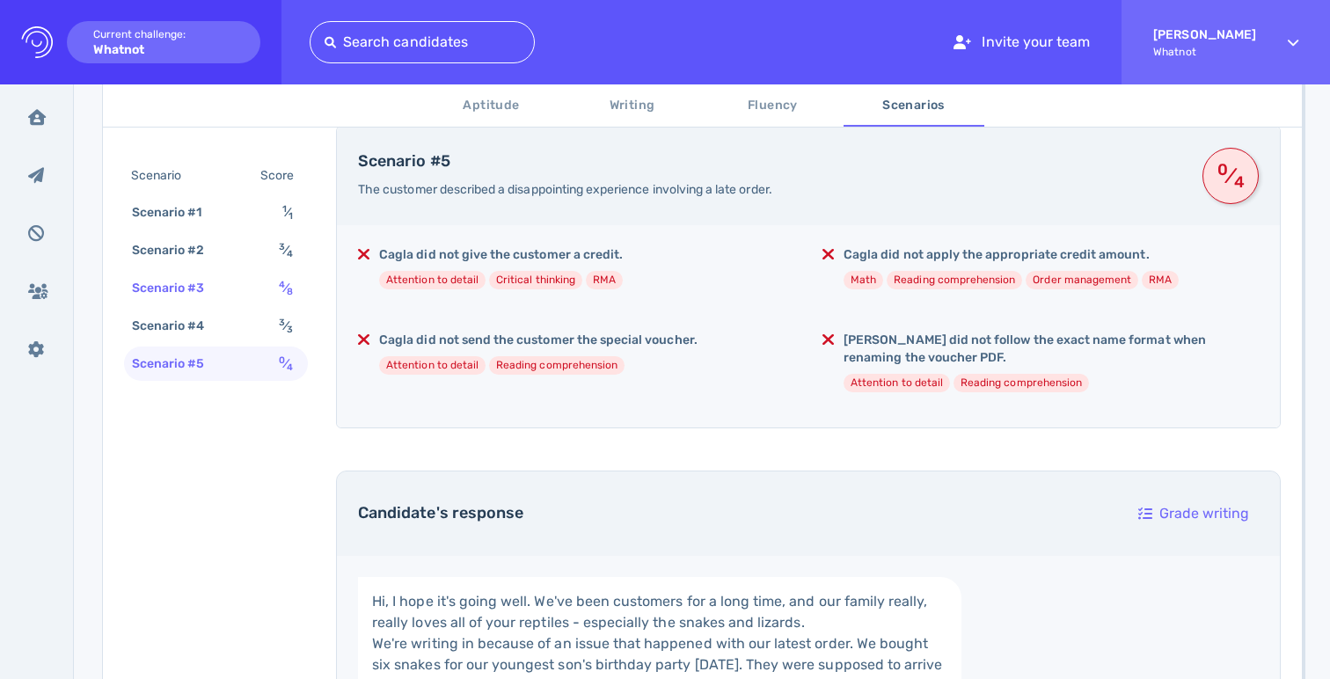
click at [196, 285] on div "Scenario #3" at bounding box center [177, 288] width 98 height 26
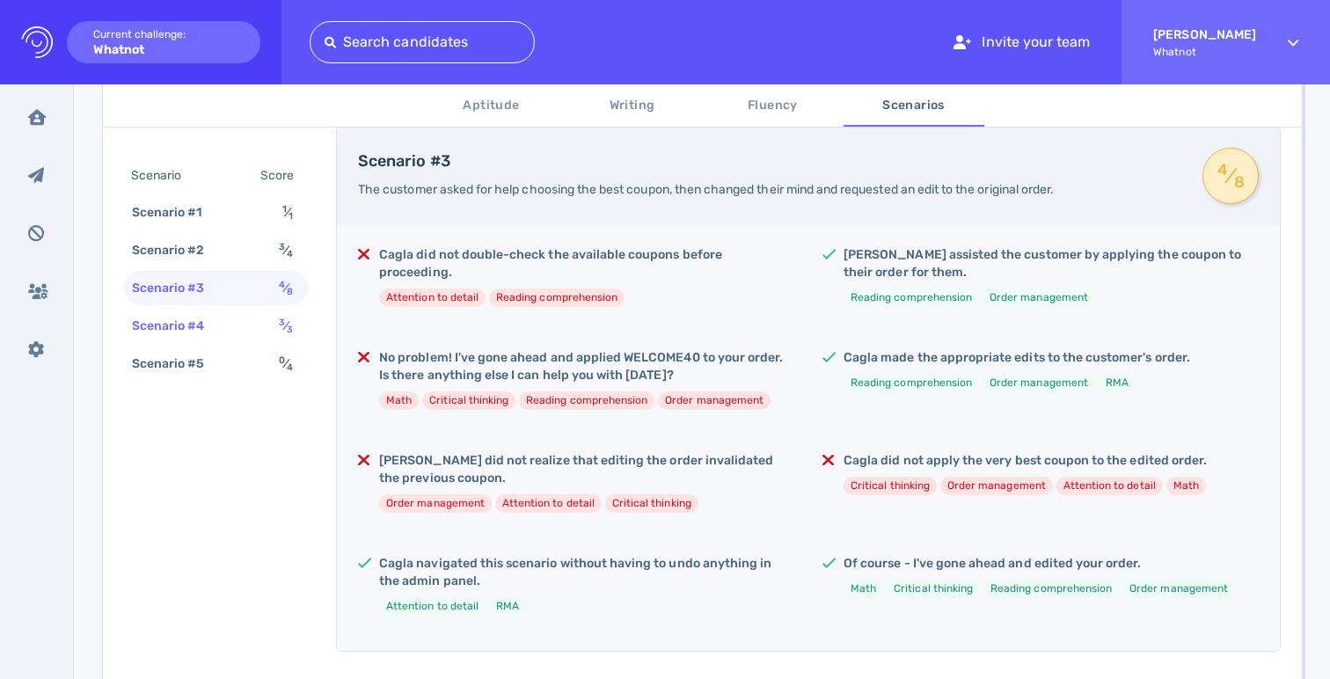
click at [200, 329] on div "Scenario #4" at bounding box center [177, 326] width 98 height 26
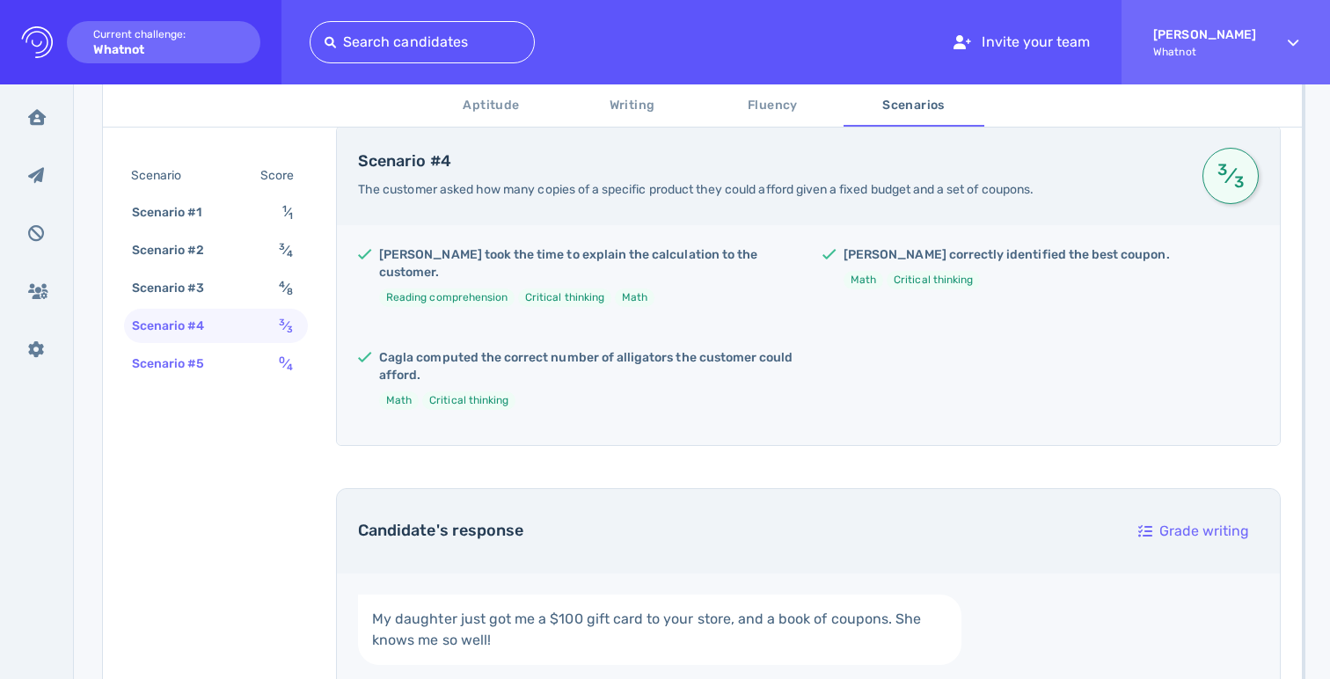
click at [213, 357] on div "Scenario #5" at bounding box center [177, 364] width 98 height 26
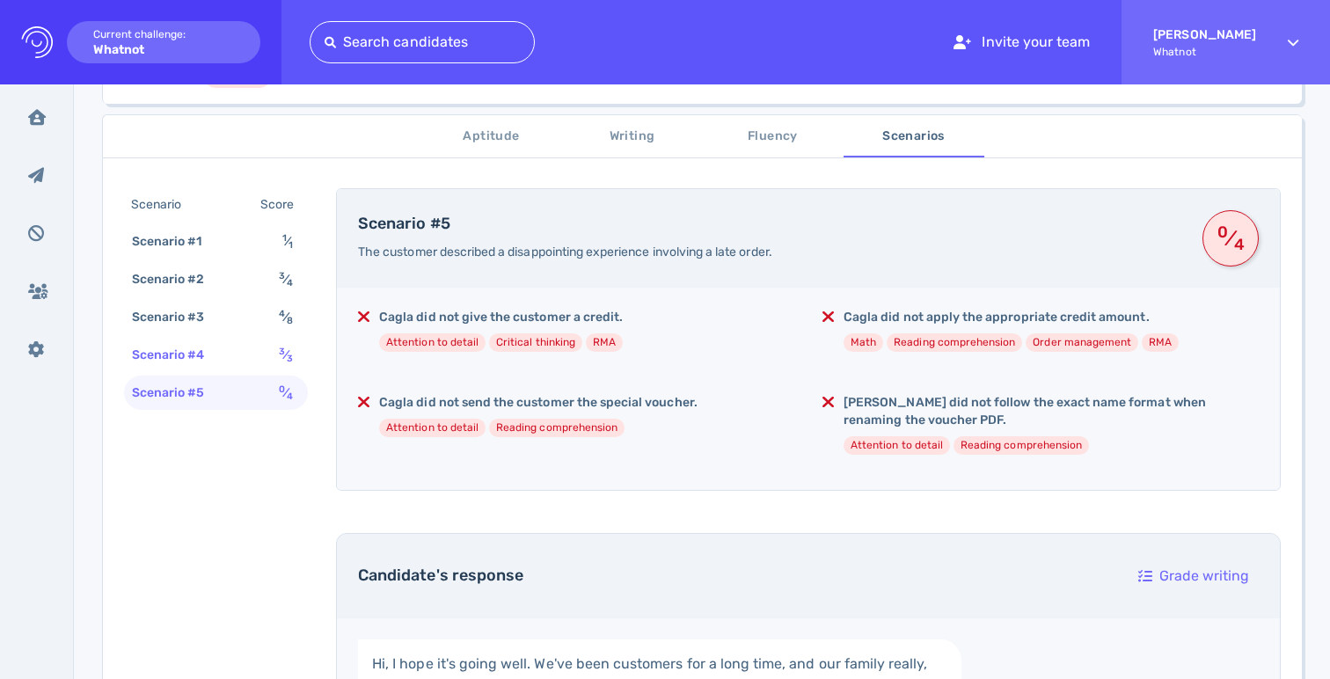
scroll to position [274, 0]
